Goal: Task Accomplishment & Management: Use online tool/utility

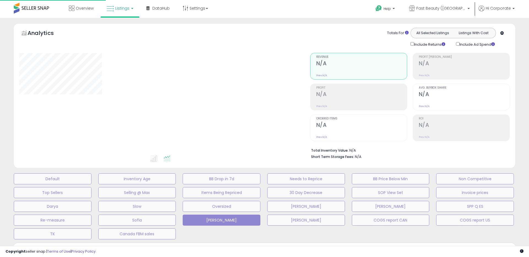
type input "**********"
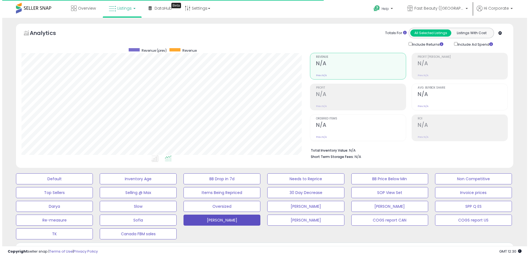
scroll to position [113, 289]
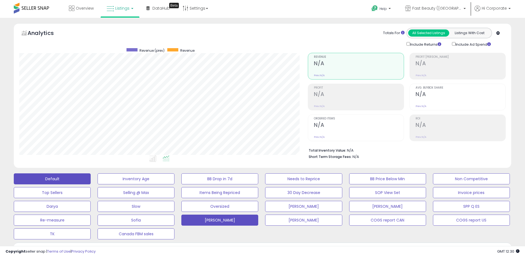
click at [60, 176] on button "Default" at bounding box center [52, 179] width 77 height 11
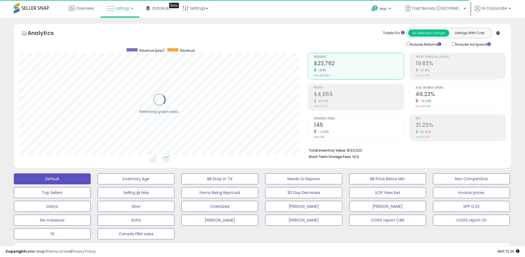
scroll to position [111, 0]
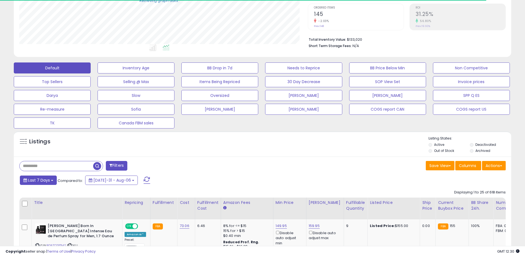
click at [44, 182] on span "Last 7 Days" at bounding box center [39, 181] width 22 height 6
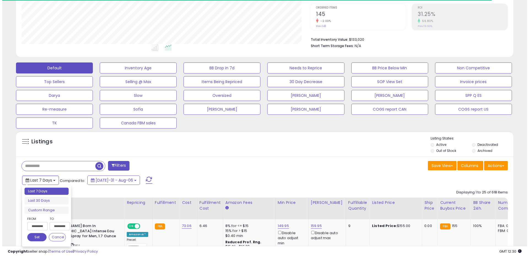
scroll to position [113, 289]
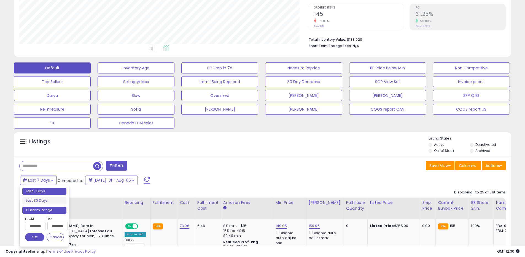
click at [46, 209] on li "Custom Range" at bounding box center [44, 210] width 44 height 7
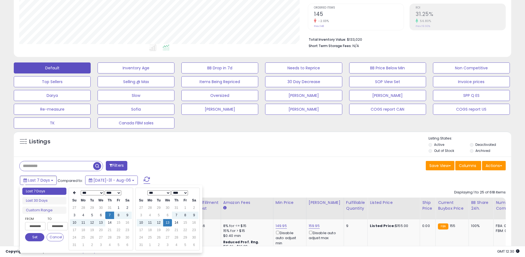
click at [482, 150] on label "Archived" at bounding box center [482, 151] width 15 height 5
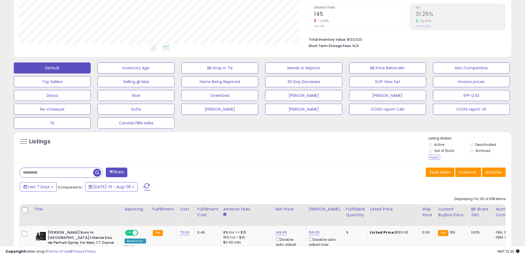
click at [480, 142] on div "Listing States: Active Deactivated Out of Stock Archived Apply" at bounding box center [470, 148] width 83 height 25
click at [475, 144] on li "Deactivated" at bounding box center [490, 145] width 41 height 6
click at [474, 144] on li "Deactivated" at bounding box center [490, 145] width 41 height 6
click at [431, 158] on div "Apply" at bounding box center [435, 157] width 12 height 5
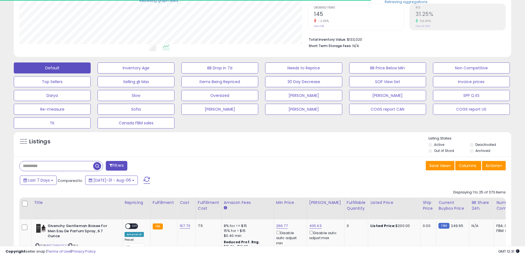
scroll to position [275507, 275331]
click at [48, 182] on span "Last 7 Days" at bounding box center [39, 181] width 22 height 6
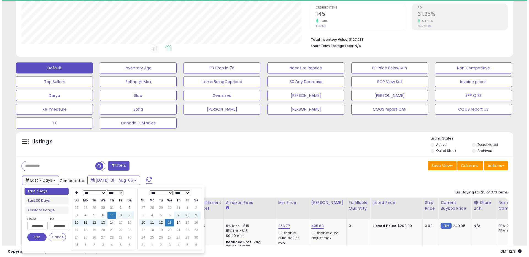
scroll to position [113, 289]
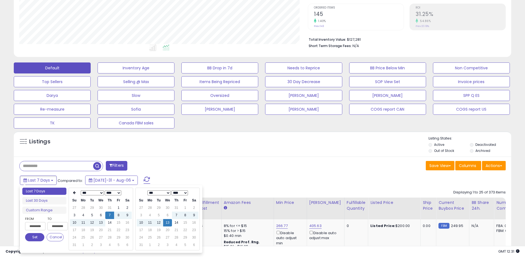
click at [112, 194] on select "**** **** **** **** **** **** **** **** **** **** **** **** **** **** **** ****…" at bounding box center [113, 193] width 17 height 5
click at [93, 224] on td "13" at bounding box center [92, 222] width 9 height 7
type input "**********"
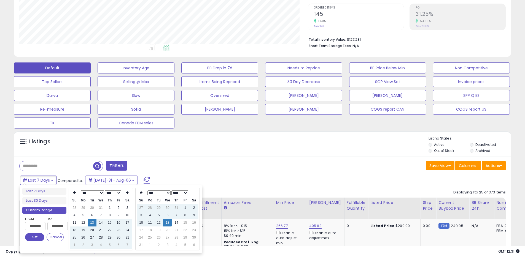
click at [29, 238] on button "Set" at bounding box center [34, 237] width 19 height 8
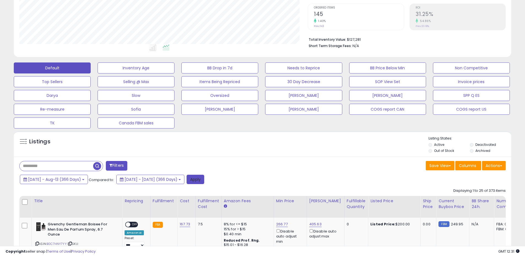
click at [204, 181] on button "Apply" at bounding box center [196, 179] width 18 height 9
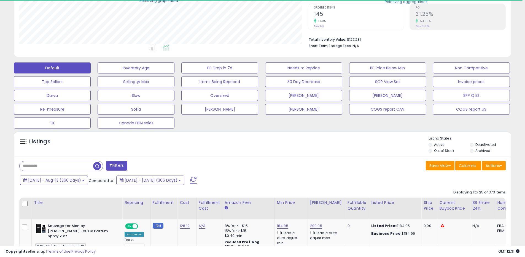
scroll to position [275507, 275331]
click at [496, 166] on button "Actions" at bounding box center [494, 165] width 24 height 9
click at [462, 200] on link "Export All Columns" at bounding box center [471, 201] width 60 height 9
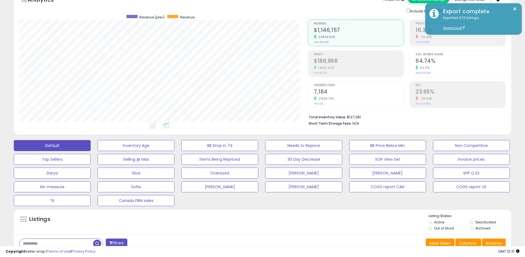
scroll to position [0, 0]
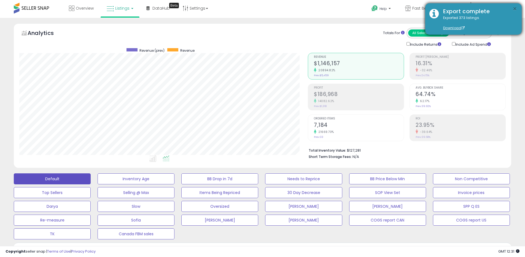
click at [513, 9] on button "×" at bounding box center [515, 9] width 4 height 7
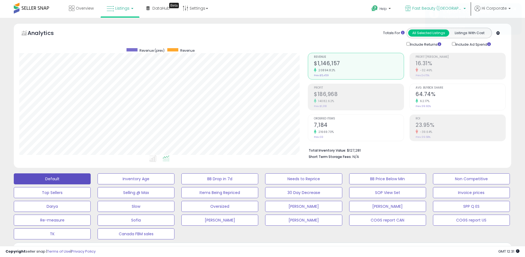
click at [411, 7] on icon at bounding box center [408, 9] width 6 height 6
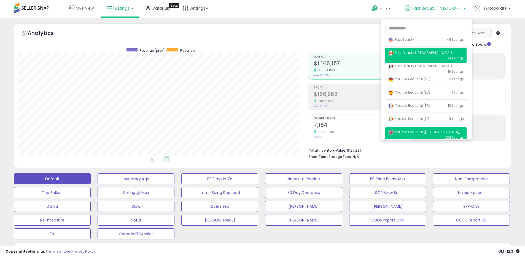
click at [405, 133] on span "You are Beautiful ([GEOGRAPHIC_DATA])" at bounding box center [424, 132] width 72 height 5
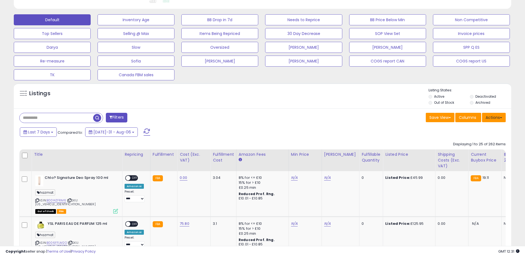
scroll to position [113, 289]
click at [106, 131] on span "[DATE]-31 - Aug-06" at bounding box center [111, 133] width 37 height 6
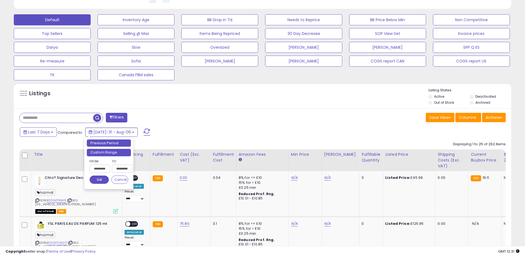
click at [95, 153] on li "Custom Range" at bounding box center [109, 152] width 44 height 7
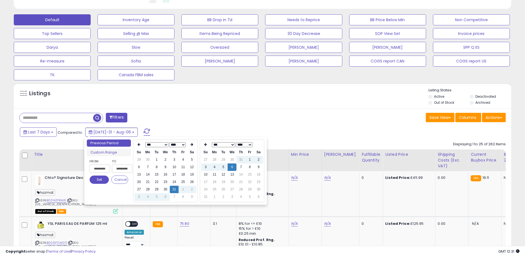
click at [177, 146] on select "**** **** **** **** **** **** **** **** **** **** **** **** **** **** **** ****…" at bounding box center [177, 144] width 17 height 5
type input "**********"
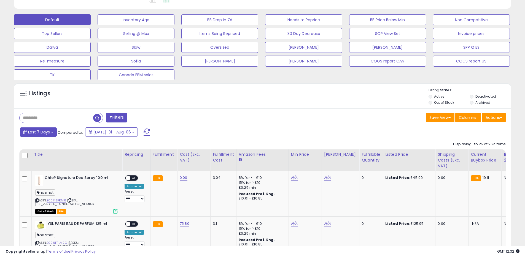
click at [46, 136] on button "Last 7 Days" at bounding box center [38, 132] width 37 height 9
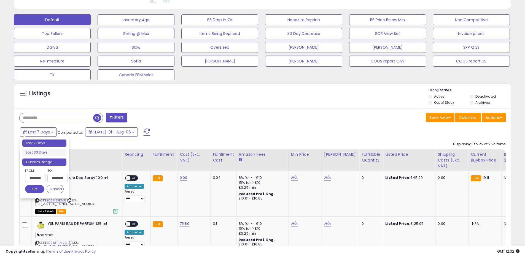
click at [45, 164] on li "Custom Range" at bounding box center [44, 162] width 44 height 7
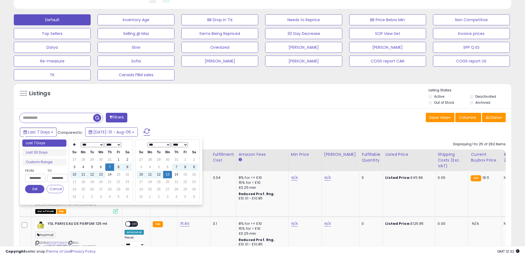
click at [116, 146] on select "**** **** **** **** **** **** **** **** **** **** **** **** **** **** **** ****…" at bounding box center [113, 144] width 17 height 5
click at [93, 176] on td "13" at bounding box center [92, 174] width 9 height 7
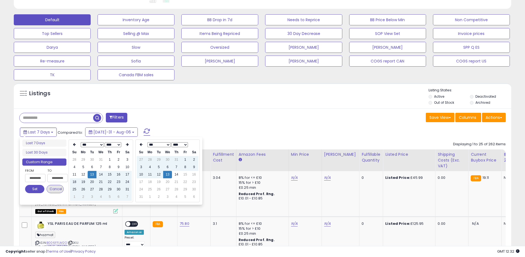
type input "**********"
click at [35, 190] on button "Set" at bounding box center [34, 189] width 19 height 8
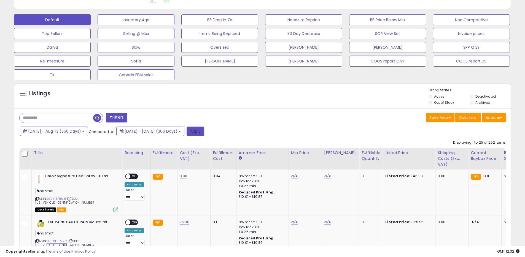
click at [204, 131] on button "Apply" at bounding box center [196, 131] width 18 height 9
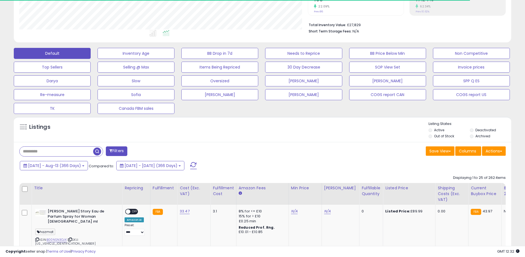
scroll to position [275507, 275331]
click at [492, 151] on button "Actions" at bounding box center [494, 151] width 24 height 9
click at [464, 186] on link "Export All Columns" at bounding box center [471, 186] width 60 height 9
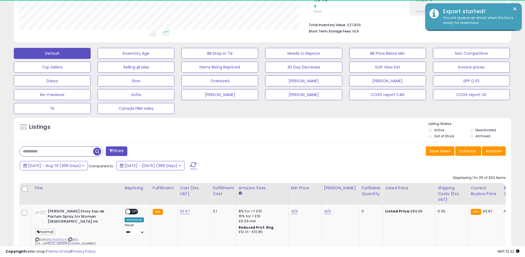
scroll to position [113, 289]
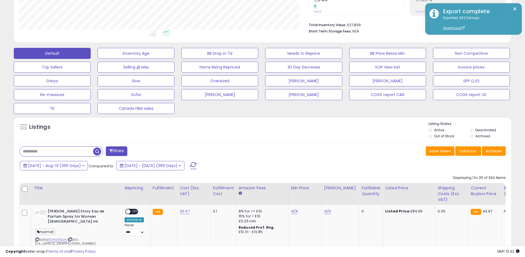
click at [393, 23] on li "Total Inventory Value: £27,829" at bounding box center [405, 24] width 193 height 7
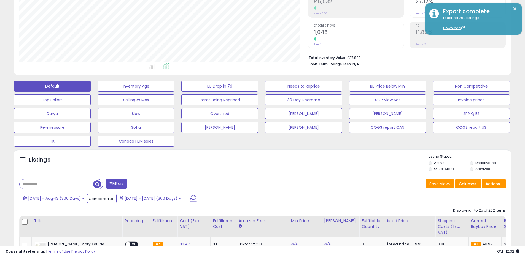
scroll to position [0, 0]
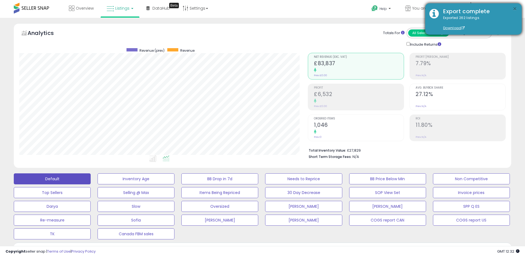
click at [514, 9] on button "×" at bounding box center [515, 9] width 4 height 7
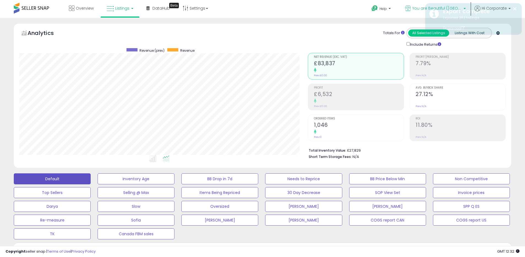
click at [411, 9] on icon at bounding box center [408, 9] width 6 height 6
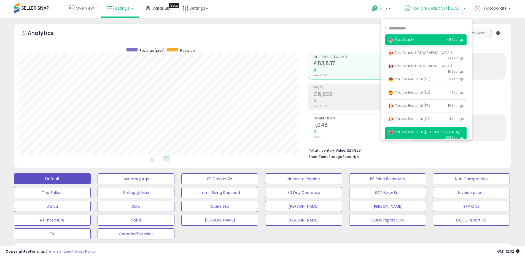
click at [401, 39] on span "Fast Beauty" at bounding box center [401, 39] width 26 height 5
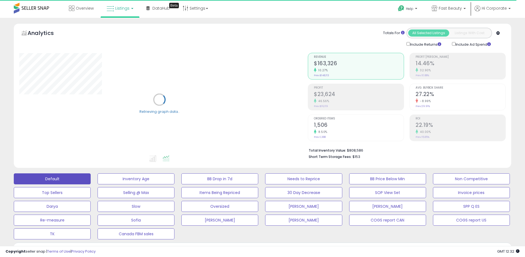
scroll to position [165, 0]
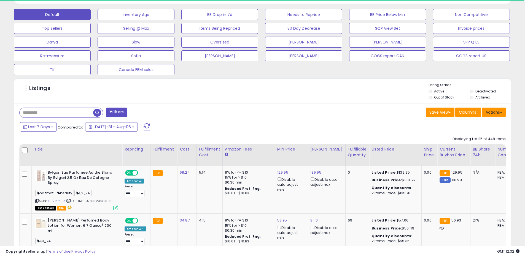
click at [493, 109] on button "Actions" at bounding box center [494, 112] width 24 height 9
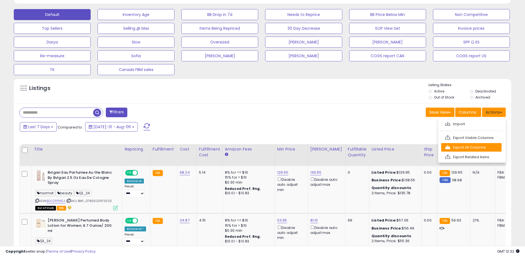
scroll to position [113, 289]
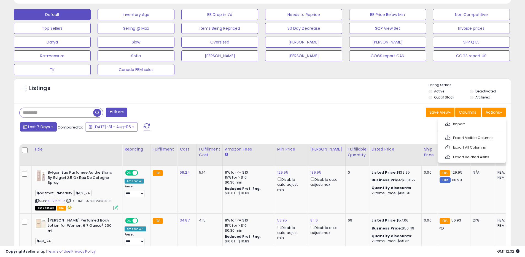
click at [45, 128] on span "Last 7 Days" at bounding box center [39, 127] width 22 height 6
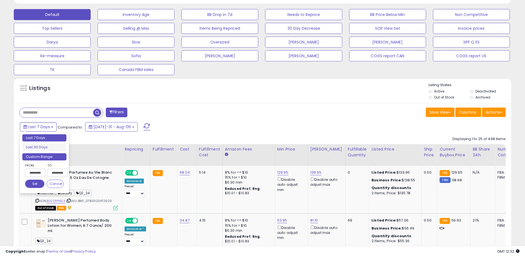
click at [50, 155] on li "Custom Range" at bounding box center [44, 157] width 44 height 7
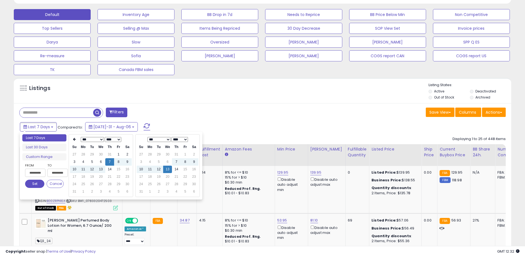
click at [117, 140] on select "**** **** **** **** **** **** **** **** **** **** **** **** **** **** **** ****…" at bounding box center [113, 139] width 17 height 5
click at [92, 169] on td "13" at bounding box center [92, 169] width 9 height 7
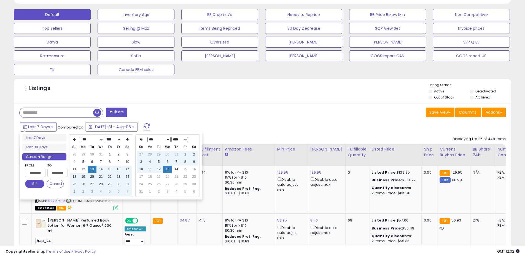
type input "**********"
click at [35, 183] on button "Set" at bounding box center [34, 184] width 19 height 8
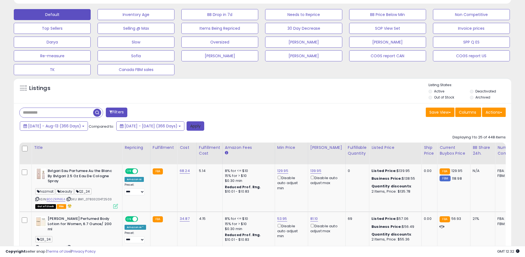
click at [204, 127] on button "Apply" at bounding box center [196, 126] width 18 height 9
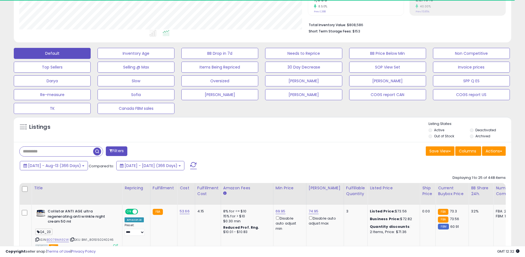
scroll to position [275507, 275331]
click at [498, 151] on button "Actions" at bounding box center [494, 151] width 24 height 9
click at [473, 182] on link "Export All Columns" at bounding box center [471, 186] width 60 height 9
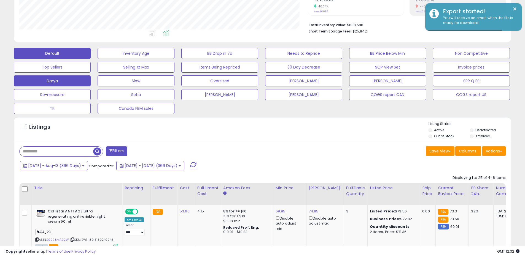
scroll to position [113, 289]
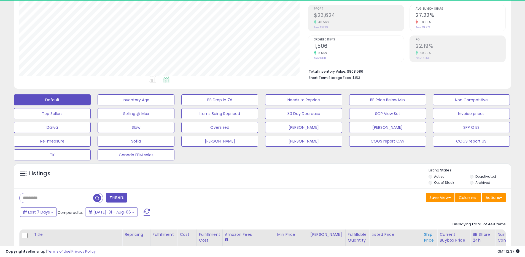
scroll to position [138, 0]
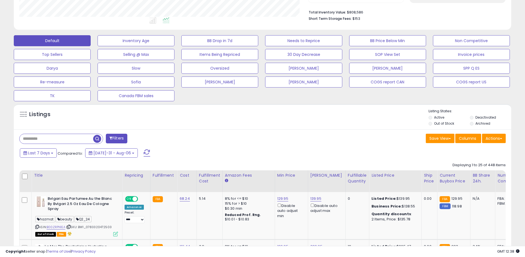
click at [484, 117] on label "Deactivated" at bounding box center [485, 117] width 21 height 5
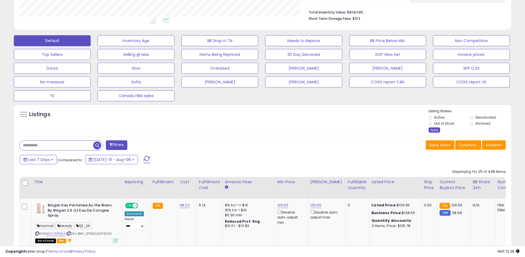
click at [435, 130] on div "Apply" at bounding box center [435, 130] width 12 height 5
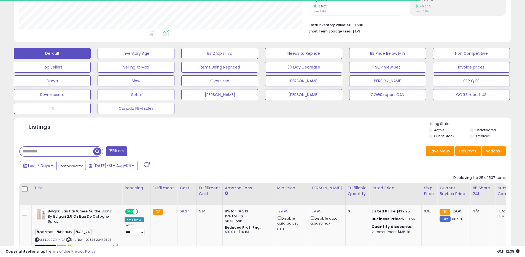
scroll to position [275507, 275331]
click at [490, 153] on button "Actions" at bounding box center [494, 151] width 24 height 9
click at [466, 184] on link "Export All Columns" at bounding box center [471, 186] width 60 height 9
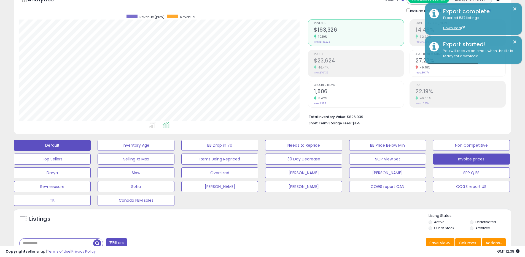
scroll to position [0, 0]
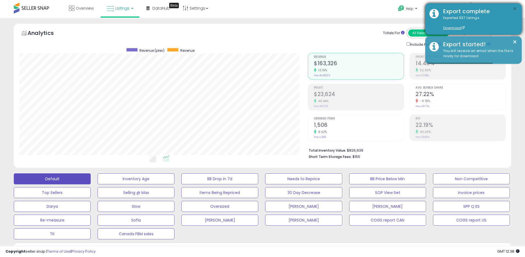
click at [515, 11] on button "×" at bounding box center [515, 9] width 4 height 7
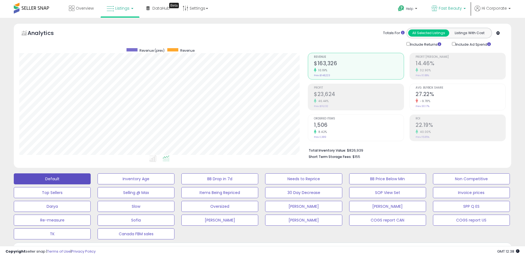
click at [443, 8] on span "Fast Beauty" at bounding box center [450, 9] width 23 height 6
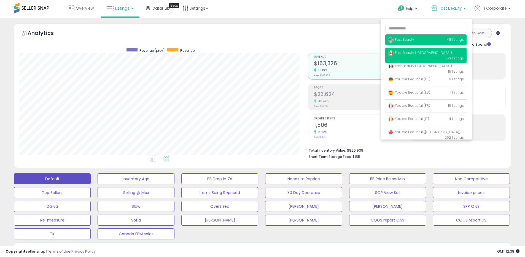
click at [410, 52] on span "Fast Beauty ([GEOGRAPHIC_DATA])" at bounding box center [420, 52] width 64 height 5
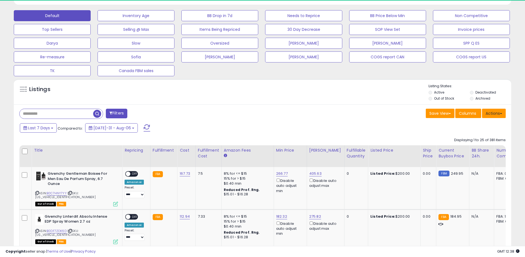
scroll to position [113, 289]
click at [496, 113] on button "Actions" at bounding box center [494, 113] width 24 height 9
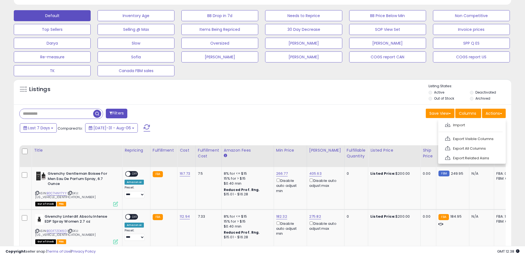
click at [477, 145] on link "Export All Columns" at bounding box center [471, 148] width 60 height 9
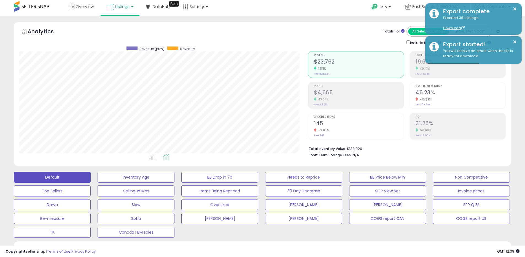
scroll to position [0, 0]
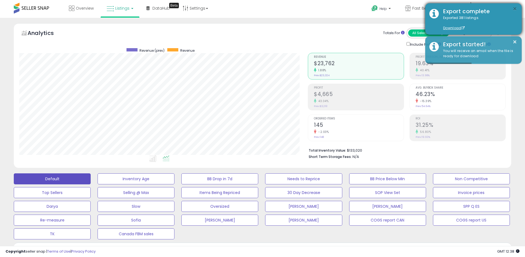
click at [513, 10] on button "×" at bounding box center [515, 9] width 4 height 7
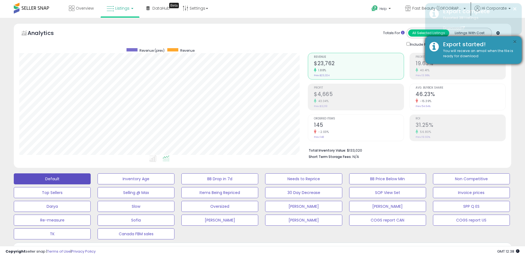
click at [513, 41] on body "Unable to login Retrieving listings data.. has not yet accepted the Terms of Us…" at bounding box center [262, 128] width 525 height 257
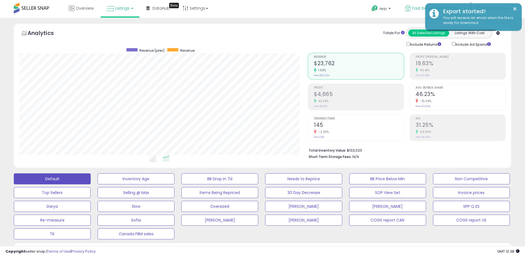
click at [411, 11] on icon at bounding box center [408, 9] width 6 height 6
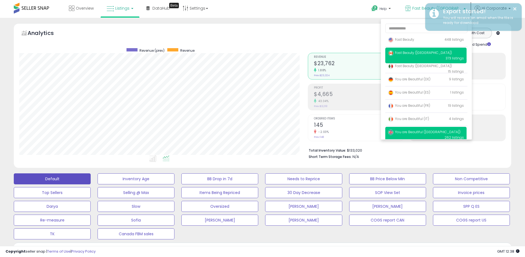
click at [406, 130] on span "You are Beautiful ([GEOGRAPHIC_DATA])" at bounding box center [424, 132] width 72 height 5
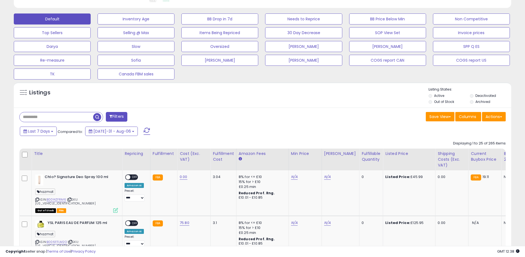
scroll to position [113, 289]
click at [496, 118] on button "Actions" at bounding box center [494, 116] width 24 height 9
click at [459, 150] on link "Export All Columns" at bounding box center [471, 152] width 60 height 9
